Goal: Information Seeking & Learning: Learn about a topic

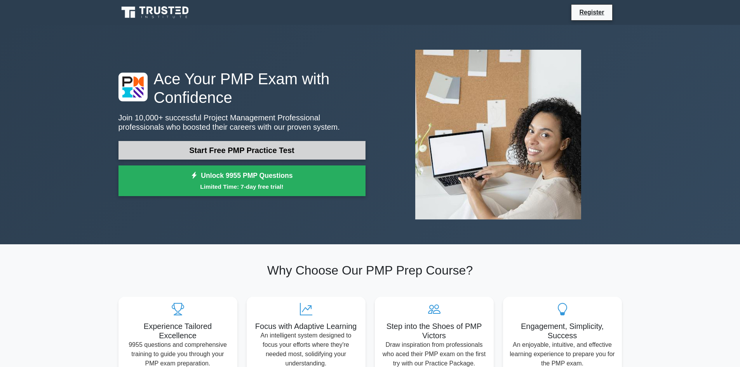
click at [322, 155] on link "Start Free PMP Practice Test" at bounding box center [241, 150] width 247 height 19
click at [203, 153] on link "Start Free PMP Practice Test" at bounding box center [241, 150] width 247 height 19
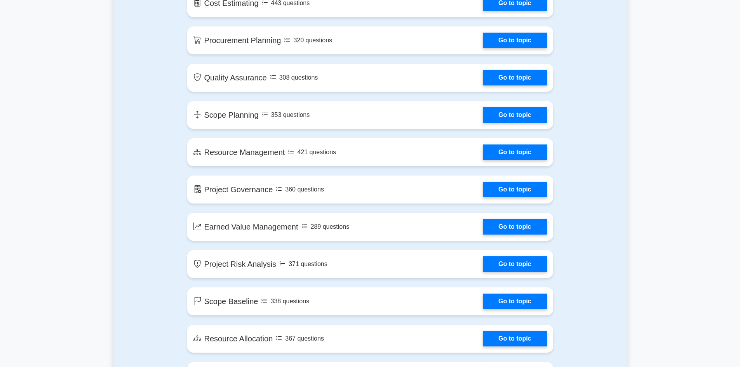
scroll to position [932, 0]
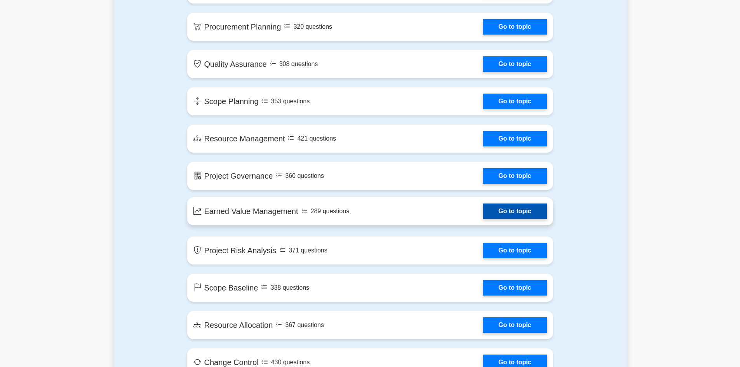
click at [483, 205] on link "Go to topic" at bounding box center [515, 212] width 64 height 16
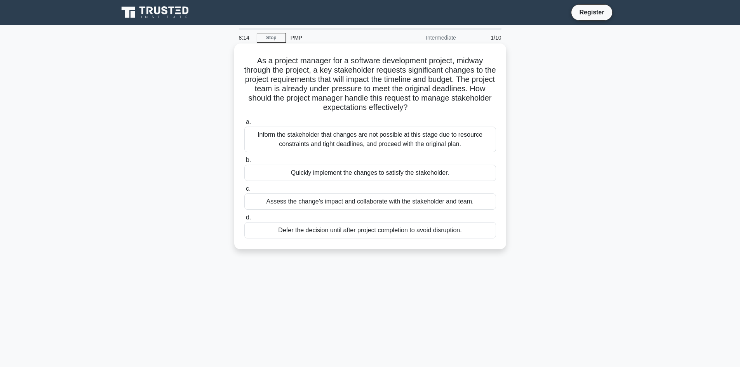
click at [335, 204] on div "Assess the change's impact and collaborate with the stakeholder and team." at bounding box center [370, 201] width 252 height 16
click at [244, 191] on input "c. Assess the change's impact and collaborate with the stakeholder and team." at bounding box center [244, 188] width 0 height 5
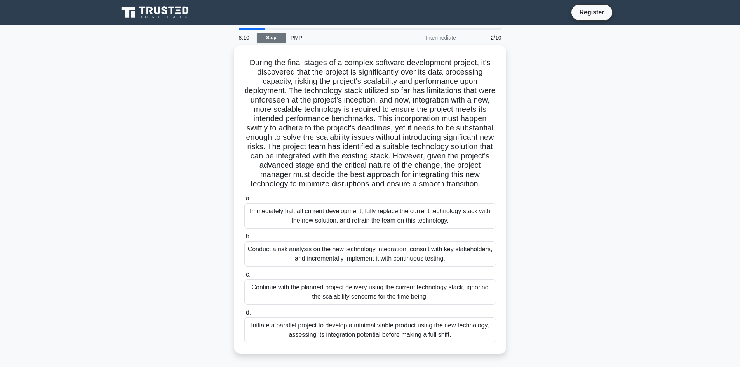
click at [272, 40] on link "Stop" at bounding box center [271, 38] width 29 height 10
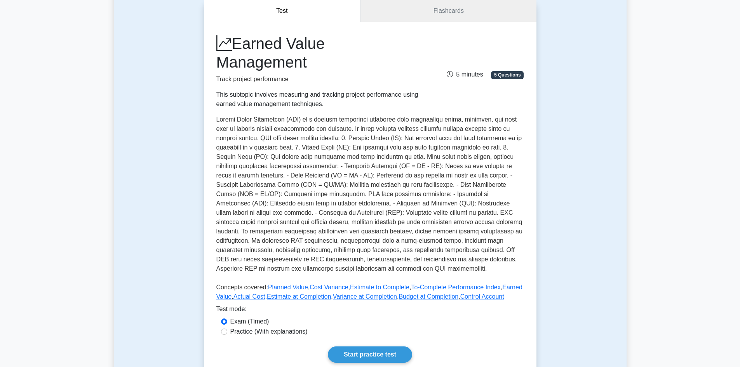
scroll to position [117, 0]
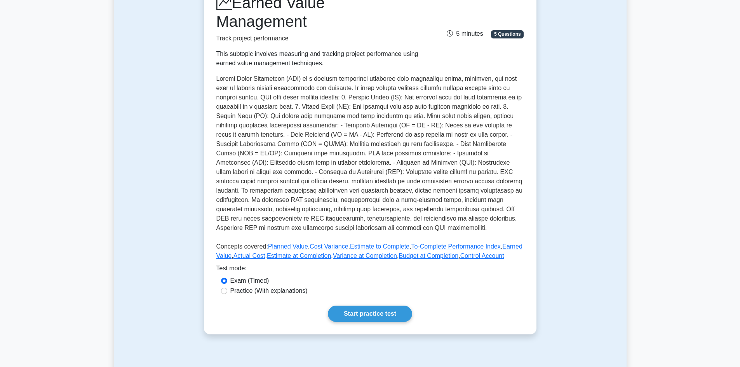
click at [241, 292] on label "Practice (With explanations)" at bounding box center [268, 290] width 77 height 9
click at [227, 292] on input "Practice (With explanations)" at bounding box center [224, 291] width 6 height 6
radio input "true"
click at [344, 312] on link "Start practice test" at bounding box center [370, 314] width 84 height 16
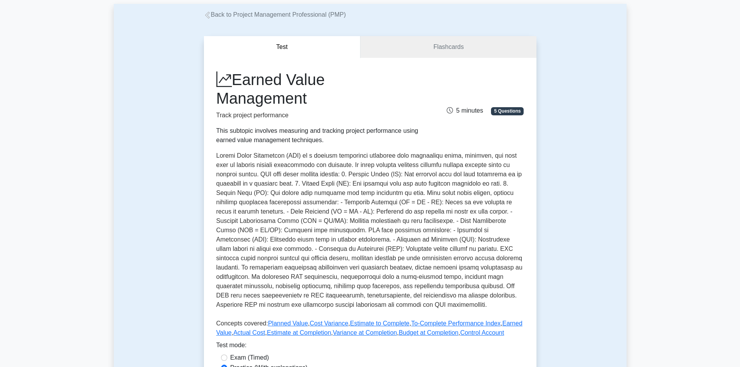
scroll to position [39, 0]
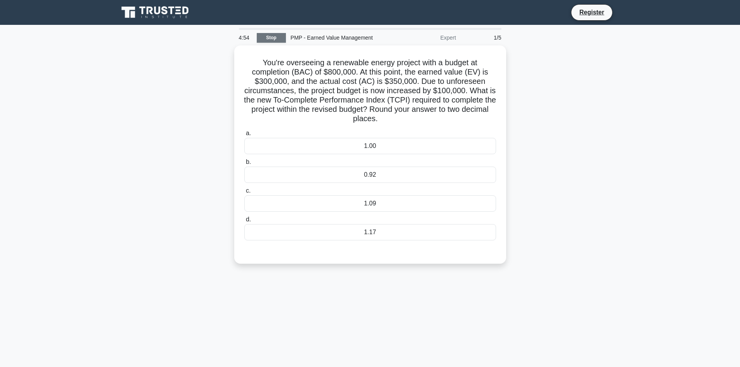
click at [273, 37] on link "Stop" at bounding box center [271, 38] width 29 height 10
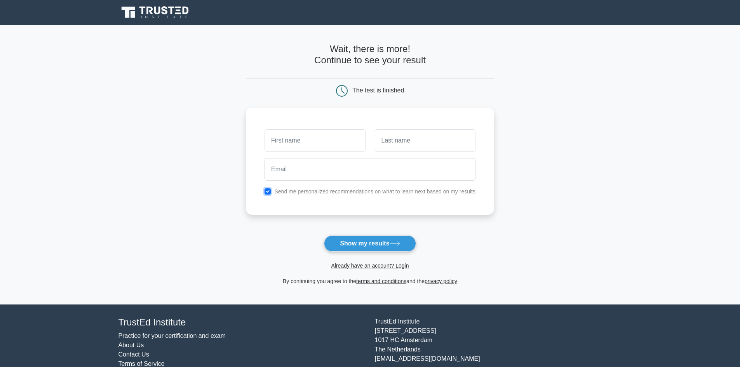
click at [268, 193] on input "checkbox" at bounding box center [268, 191] width 6 height 6
checkbox input "false"
